Goal: Information Seeking & Learning: Learn about a topic

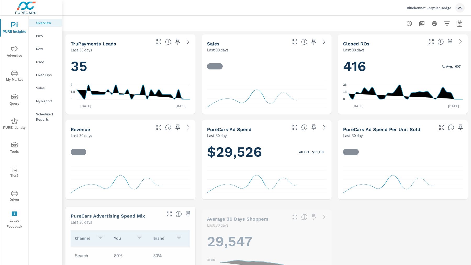
click at [14, 72] on icon "nav menu" at bounding box center [14, 73] width 6 height 6
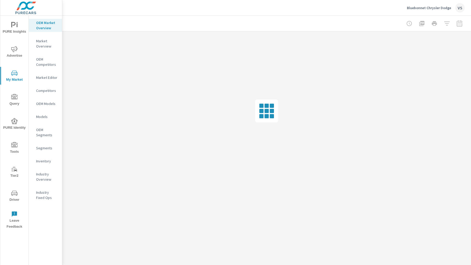
click at [37, 46] on p "Market Overview" at bounding box center [47, 43] width 22 height 10
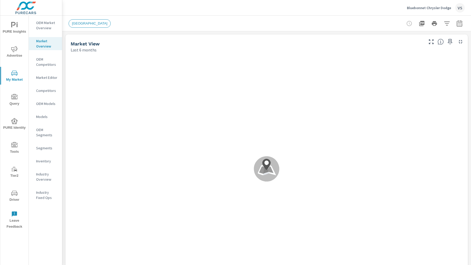
click at [445, 25] on icon "button" at bounding box center [446, 23] width 5 height 4
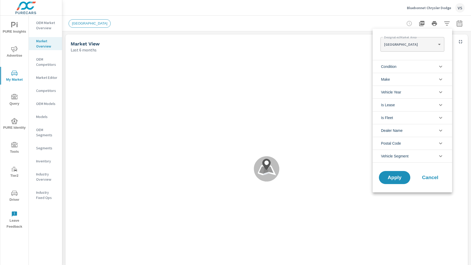
click at [432, 41] on Area "[GEOGRAPHIC_DATA]" at bounding box center [412, 44] width 64 height 10
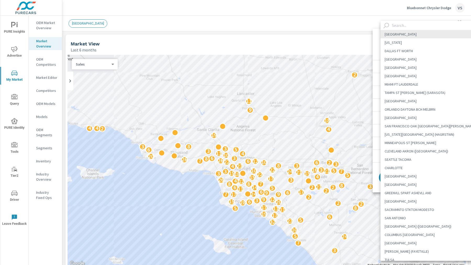
click at [406, 29] on input "text" at bounding box center [433, 25] width 89 height 9
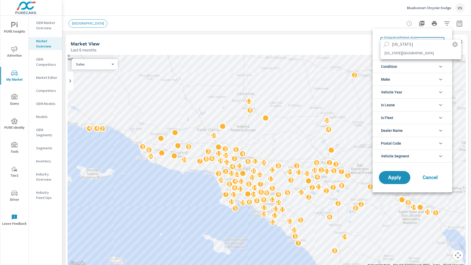
type input "[US_STATE]"
click at [398, 54] on li "[US_STATE][GEOGRAPHIC_DATA]" at bounding box center [420, 53] width 81 height 8
type Area "[US_STATE][GEOGRAPHIC_DATA]"
click at [401, 79] on li "Make" at bounding box center [411, 79] width 79 height 13
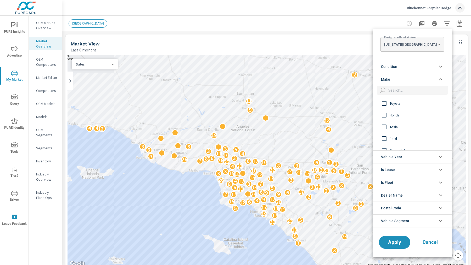
click at [396, 89] on input "filter options" at bounding box center [417, 90] width 62 height 9
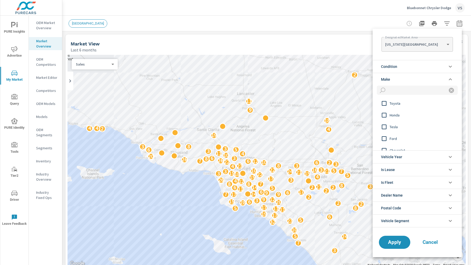
type input "i"
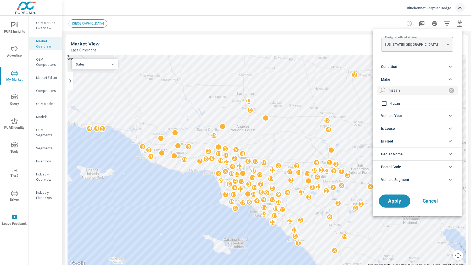
click at [383, 103] on input "filter options" at bounding box center [383, 103] width 11 height 11
drag, startPoint x: 410, startPoint y: 89, endPoint x: 376, endPoint y: 89, distance: 34.5
click at [376, 89] on div "nissan" at bounding box center [416, 92] width 89 height 12
type input "honda"
click at [387, 100] on input "filter options" at bounding box center [383, 103] width 11 height 11
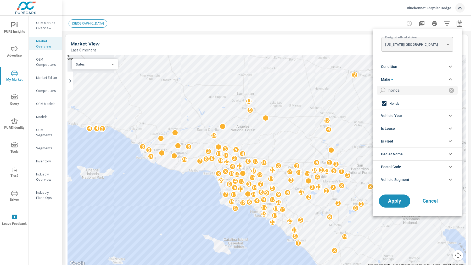
click at [407, 92] on input "honda" at bounding box center [414, 90] width 57 height 9
type input "hyundai"
click at [386, 103] on input "filter options" at bounding box center [383, 103] width 11 height 11
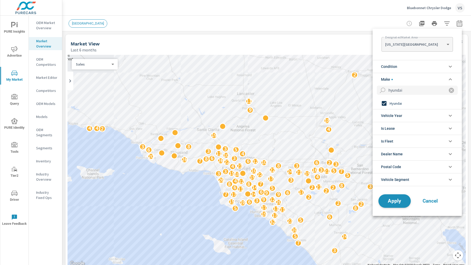
click at [389, 204] on button "Apply" at bounding box center [394, 201] width 32 height 14
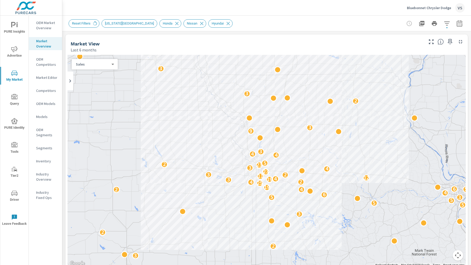
click at [447, 23] on icon "button" at bounding box center [446, 23] width 5 height 4
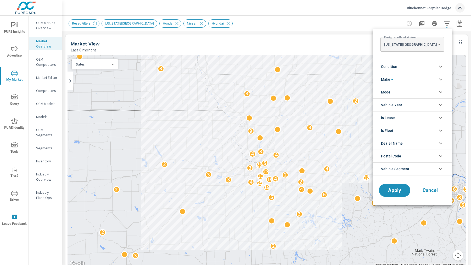
scroll to position [53, 0]
click at [409, 66] on li "Condition" at bounding box center [411, 66] width 79 height 13
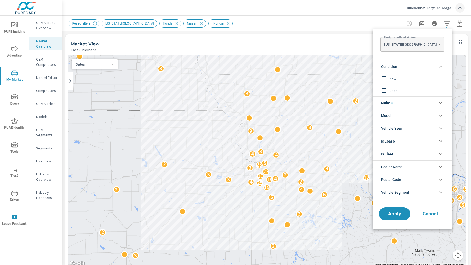
click at [386, 79] on input "filter options" at bounding box center [383, 78] width 11 height 11
click at [396, 208] on button "Apply" at bounding box center [394, 214] width 32 height 14
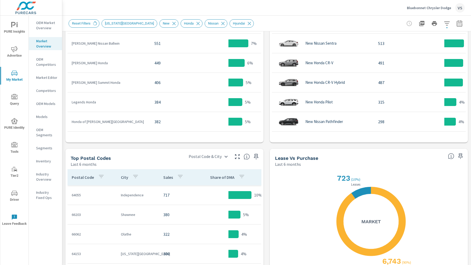
scroll to position [364, 0]
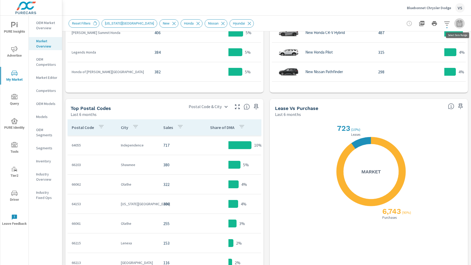
click at [458, 25] on icon "button" at bounding box center [459, 23] width 6 height 6
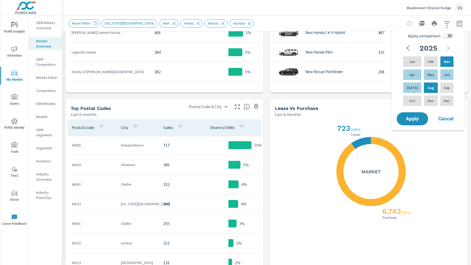
click at [445, 35] on input "Apply comparison" at bounding box center [445, 36] width 30 height 10
checkbox input "true"
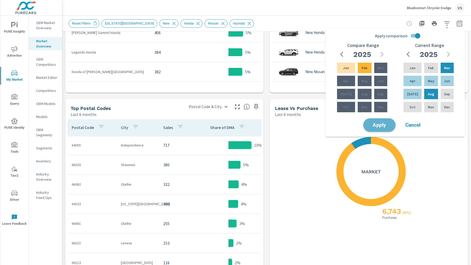
click at [385, 124] on span "Apply" at bounding box center [378, 125] width 21 height 5
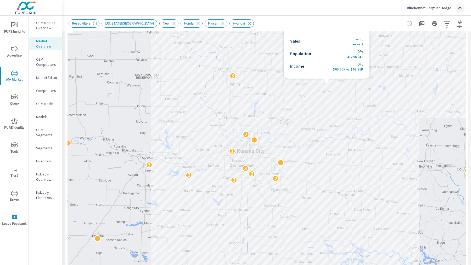
scroll to position [51, 0]
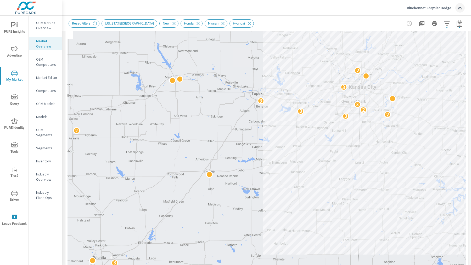
drag, startPoint x: 294, startPoint y: 183, endPoint x: 405, endPoint y: 112, distance: 132.3
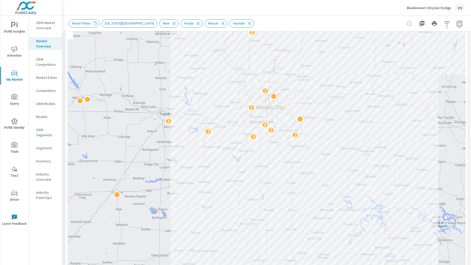
drag, startPoint x: 248, startPoint y: 121, endPoint x: 157, endPoint y: 143, distance: 93.5
click at [157, 143] on div "2 2 3 2 3 2 3 2 3 2 3 2 3 3 3 3 2 3 2 3 2 3 2" at bounding box center [266, 149] width 398 height 291
click at [450, 24] on button "button" at bounding box center [446, 23] width 10 height 10
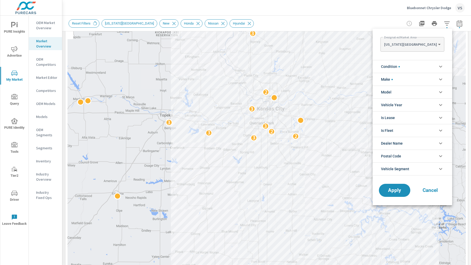
scroll to position [29, 0]
click at [418, 42] on body "PURE Insights Advertise My Market Query PURE Identity Tools Tier2 Driver Leave …" at bounding box center [235, 132] width 471 height 265
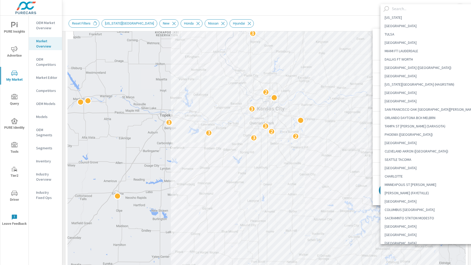
scroll to position [261, 0]
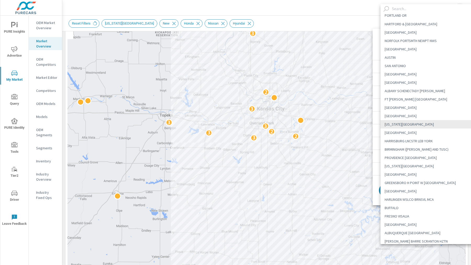
click at [399, 12] on input "text" at bounding box center [433, 8] width 89 height 9
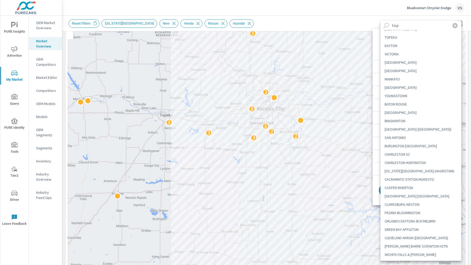
scroll to position [0, 0]
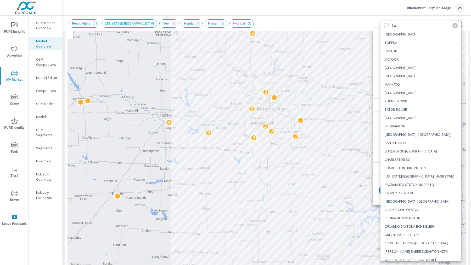
type input "t"
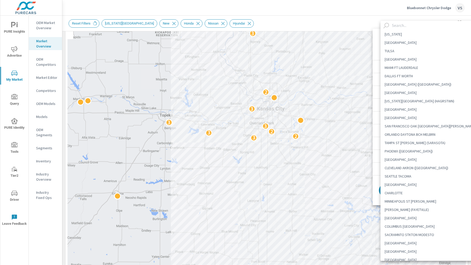
click at [340, 21] on div at bounding box center [235, 132] width 471 height 265
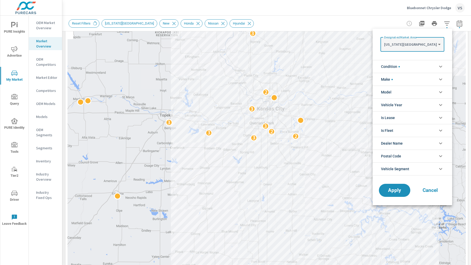
click at [340, 21] on div at bounding box center [235, 132] width 471 height 265
